Goal: Transaction & Acquisition: Purchase product/service

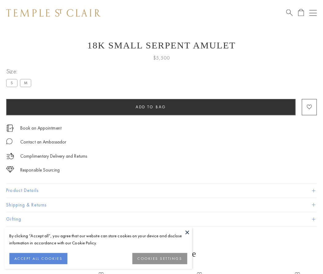
scroll to position [25, 0]
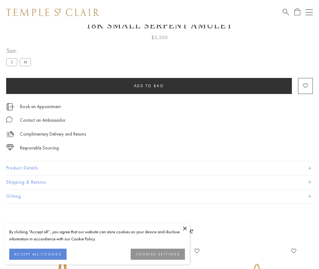
click at [149, 86] on span "Add to bag" at bounding box center [149, 85] width 30 height 5
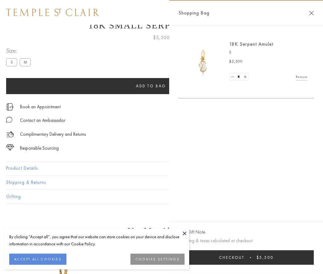
click at [250, 257] on button "Checkout $5,500" at bounding box center [247, 257] width 136 height 14
